Goal: Communication & Community: Ask a question

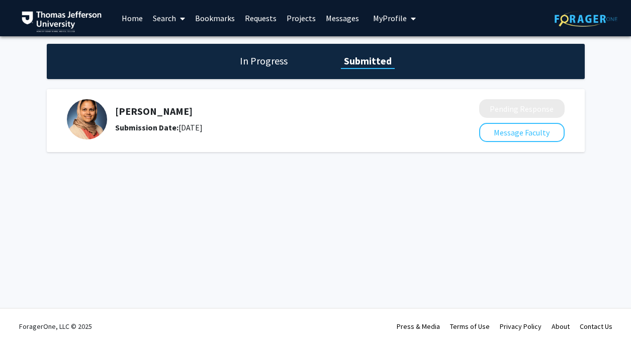
click at [273, 57] on h1 "In Progress" at bounding box center [264, 61] width 54 height 14
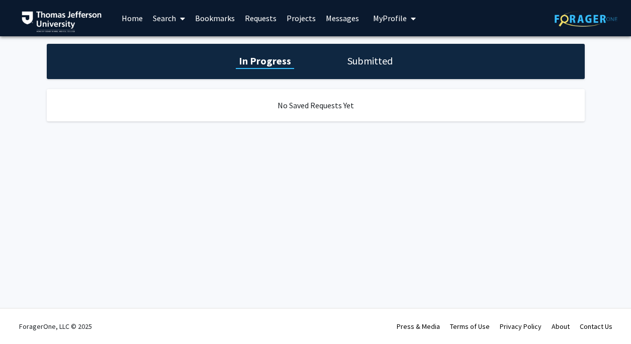
click at [201, 14] on link "Bookmarks" at bounding box center [215, 18] width 50 height 35
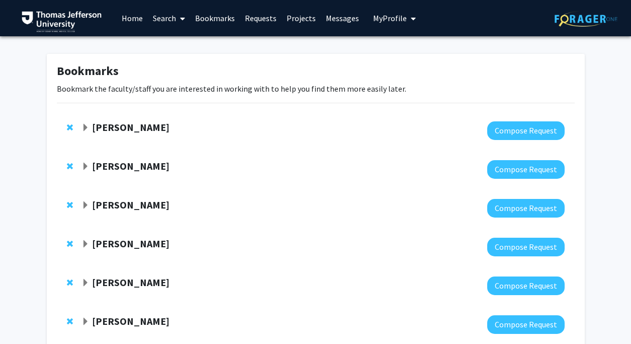
click at [115, 200] on strong "[PERSON_NAME]" at bounding box center [130, 204] width 77 height 13
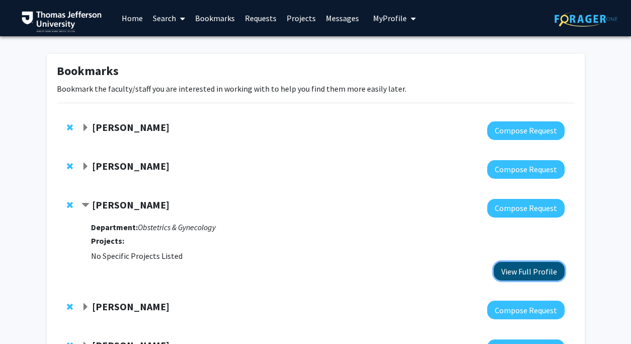
click at [509, 274] on button "View Full Profile" at bounding box center [529, 271] width 71 height 19
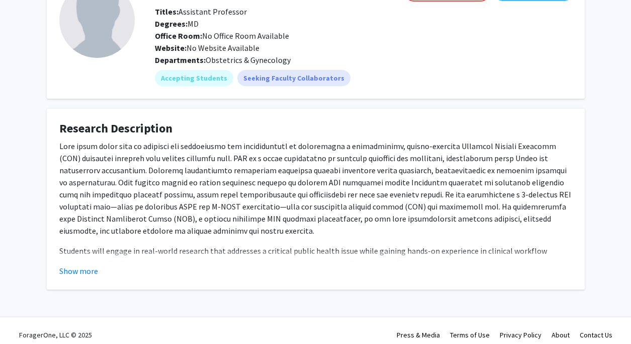
scroll to position [74, 0]
click at [81, 269] on button "Show more" at bounding box center [78, 270] width 39 height 12
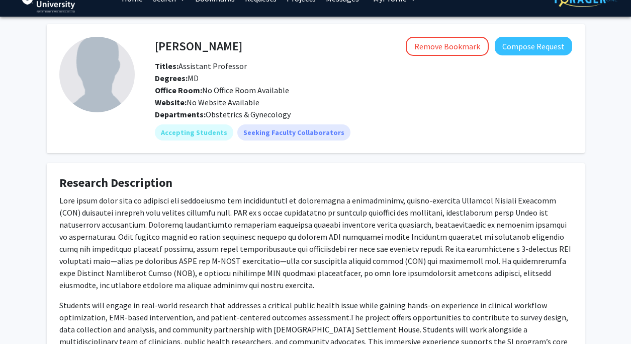
scroll to position [0, 0]
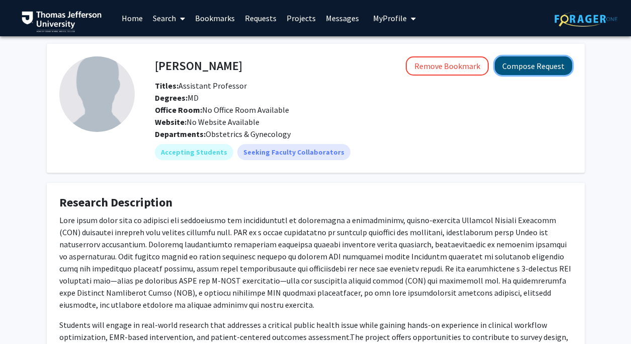
click at [551, 69] on button "Compose Request" at bounding box center [533, 65] width 77 height 19
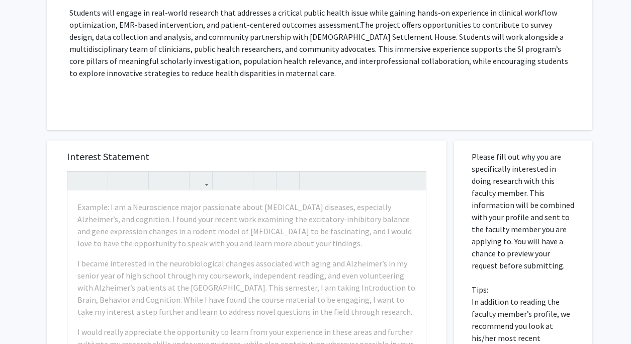
scroll to position [276, 0]
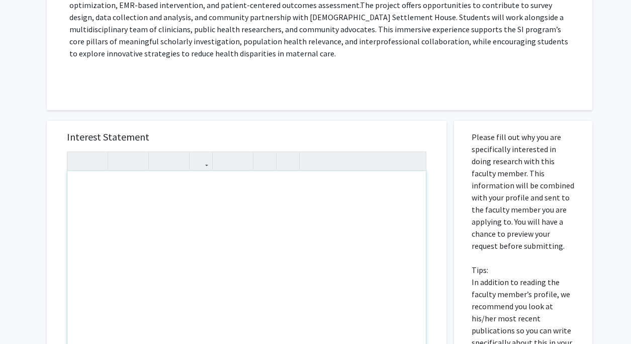
click at [133, 195] on div "Note to users with screen readers: Please press Alt+0 or Option+0 to deactivate…" at bounding box center [246, 286] width 359 height 230
paste div "Note to users with screen readers: Please press Alt+0 or Option+0 to deactivate…"
type textarea "<l>Ipsu Do. Sit,</a><co><a>E sedd eius tempori utlab etd magn! Al enim ad Minim…"
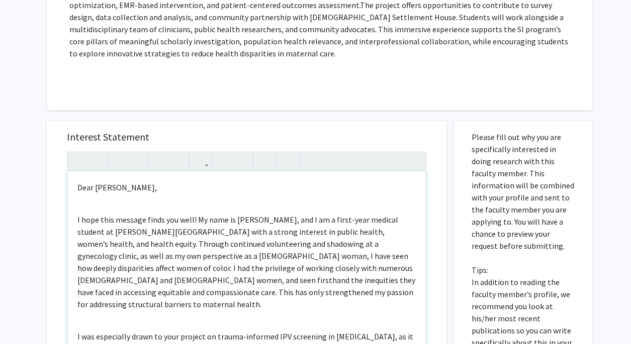
click at [87, 208] on div "Dear [PERSON_NAME], I hope this message finds you well! My name is [PERSON_NAME…" at bounding box center [246, 286] width 359 height 230
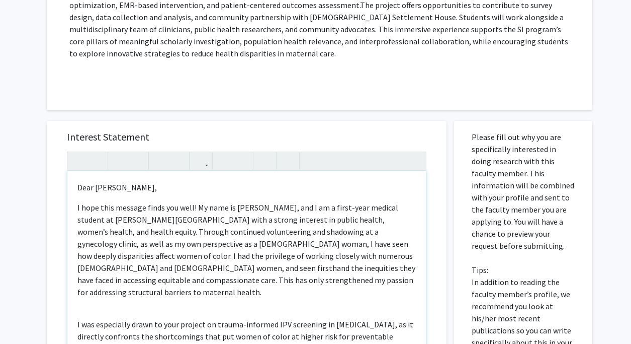
click at [83, 300] on div "Dear [PERSON_NAME], I hope this message finds you well! My name is [PERSON_NAME…" at bounding box center [246, 286] width 359 height 230
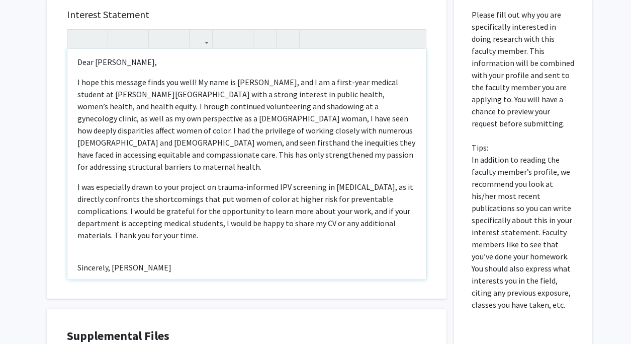
scroll to position [410, 0]
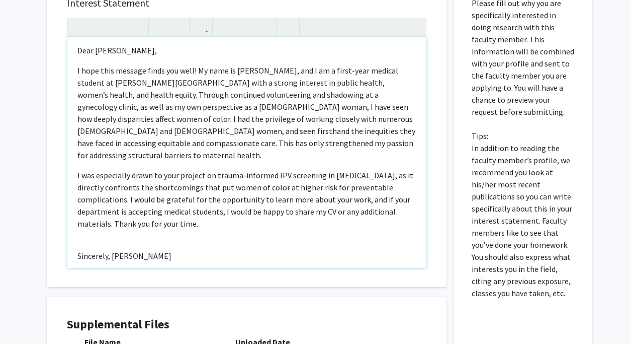
click at [110, 249] on p "Sincerely, Chikodi Ebo" at bounding box center [246, 255] width 339 height 12
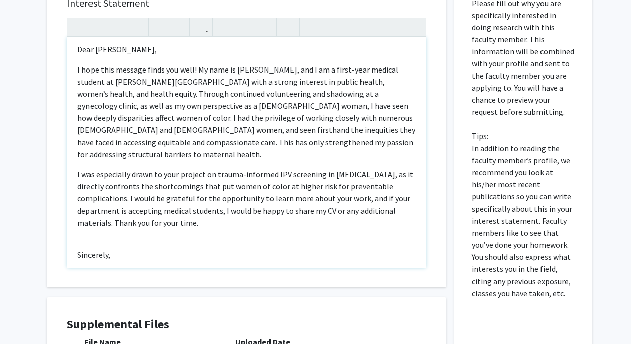
click at [137, 248] on p "Sincerely," at bounding box center [246, 254] width 339 height 12
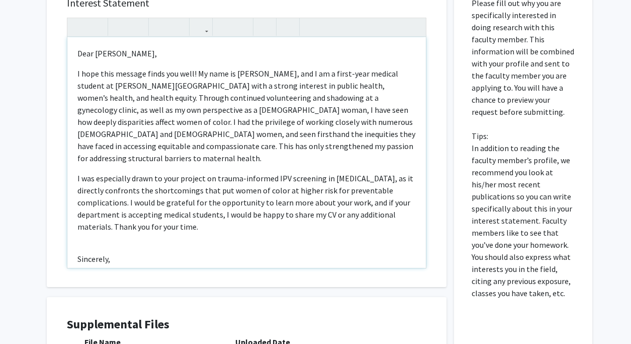
click at [74, 165] on div "Dear Dr. Lee, I hope this message finds you well! My name is Chikodi Ebo, and I…" at bounding box center [246, 152] width 359 height 230
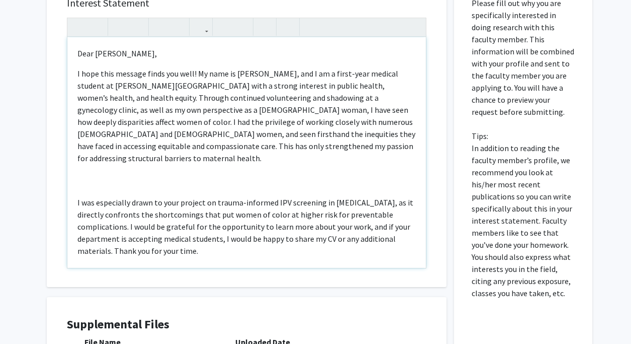
type textarea "<p>Dear Dr. Lee,</p><p>I hope this message finds you well! My name is Chikodi E…"
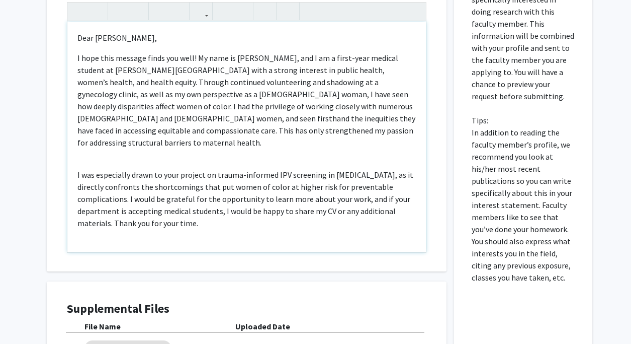
scroll to position [567, 0]
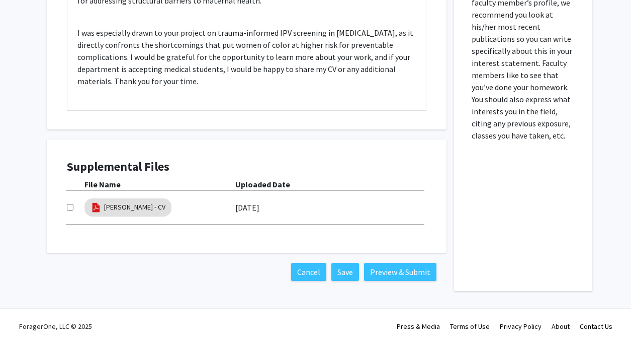
click at [67, 208] on input "checkbox" at bounding box center [70, 207] width 7 height 7
click at [69, 208] on input "checkbox" at bounding box center [70, 207] width 7 height 7
checkbox input "true"
click at [402, 277] on button "Preview & Submit" at bounding box center [400, 272] width 72 height 18
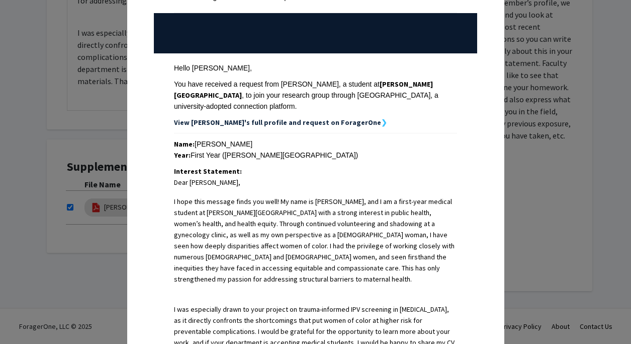
scroll to position [325, 0]
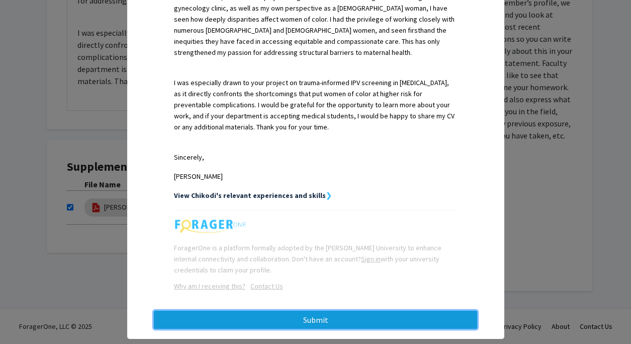
click at [285, 310] on button "Submit" at bounding box center [315, 319] width 323 height 18
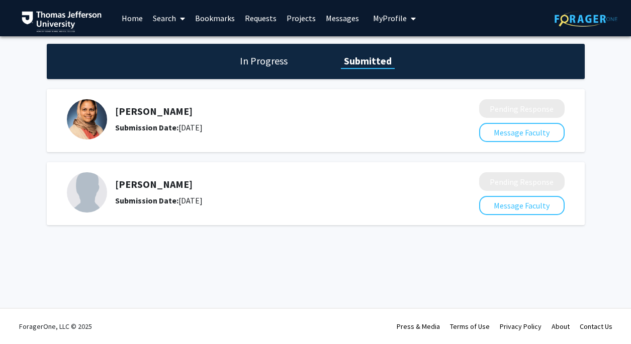
click at [131, 20] on link "Home" at bounding box center [132, 18] width 31 height 35
